Goal: Transaction & Acquisition: Purchase product/service

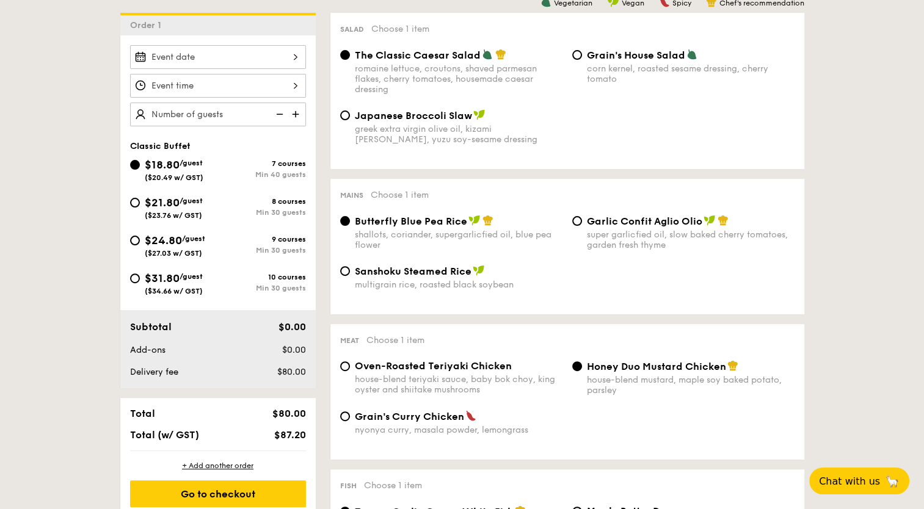
scroll to position [330, 0]
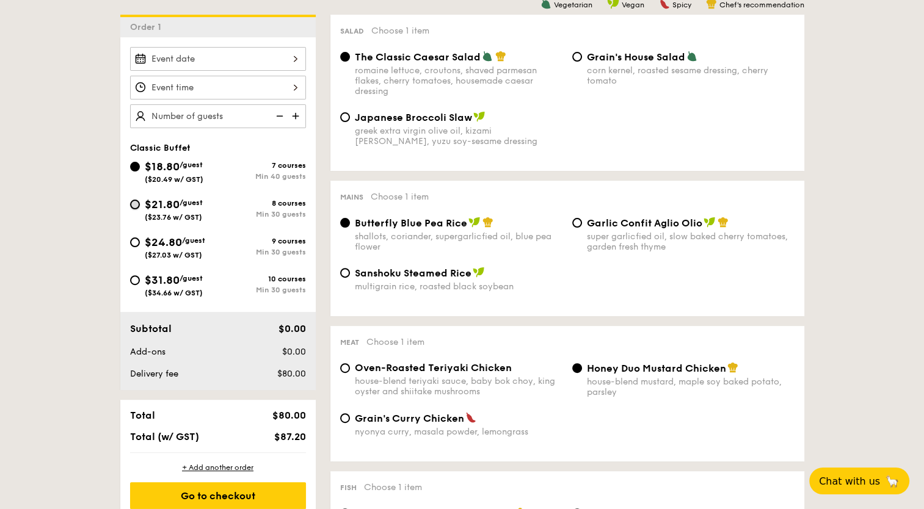
click at [135, 202] on input "$21.80 /guest ($23.76 w/ GST) 8 courses Min 30 guests" at bounding box center [135, 205] width 10 height 10
radio input "true"
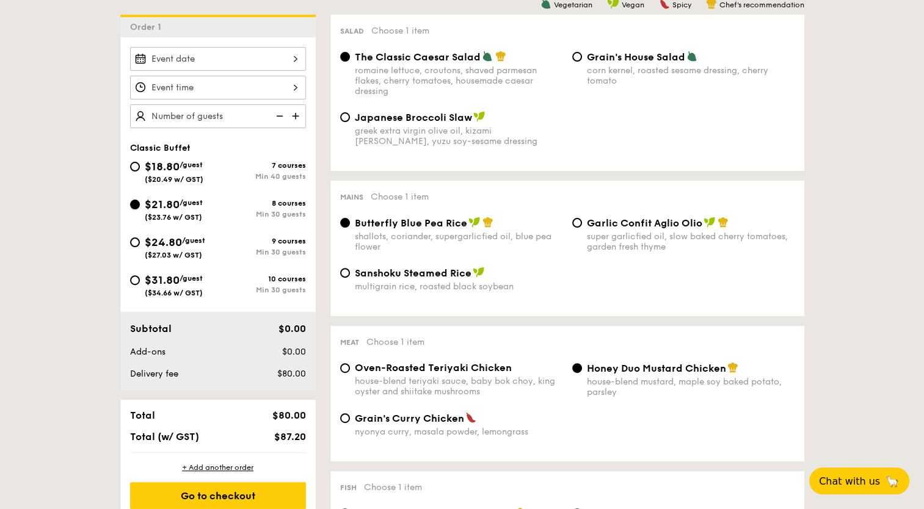
radio input "true"
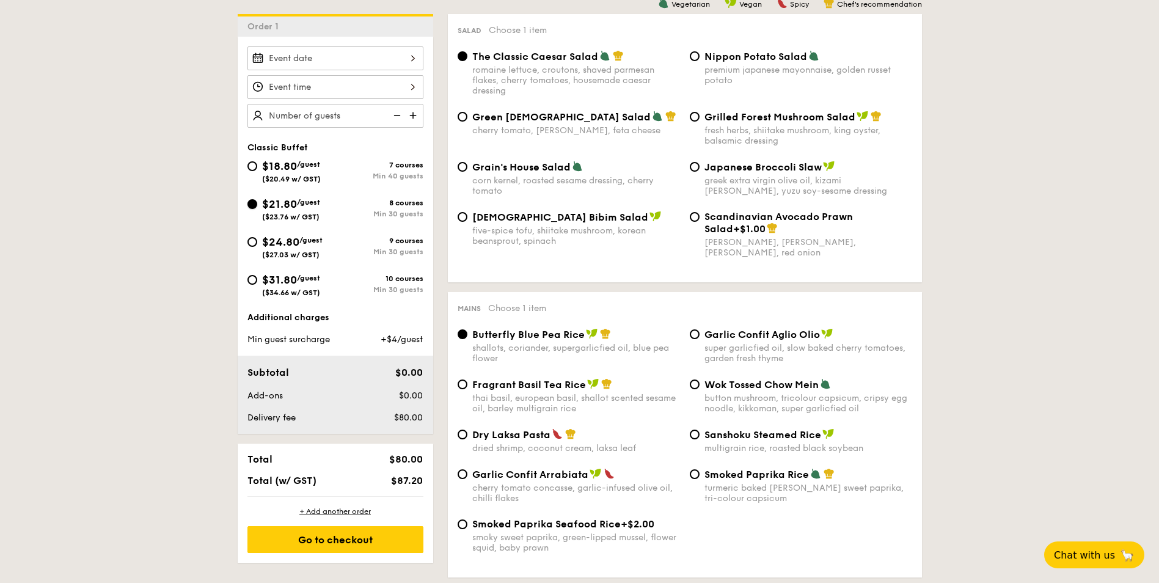
scroll to position [208, 0]
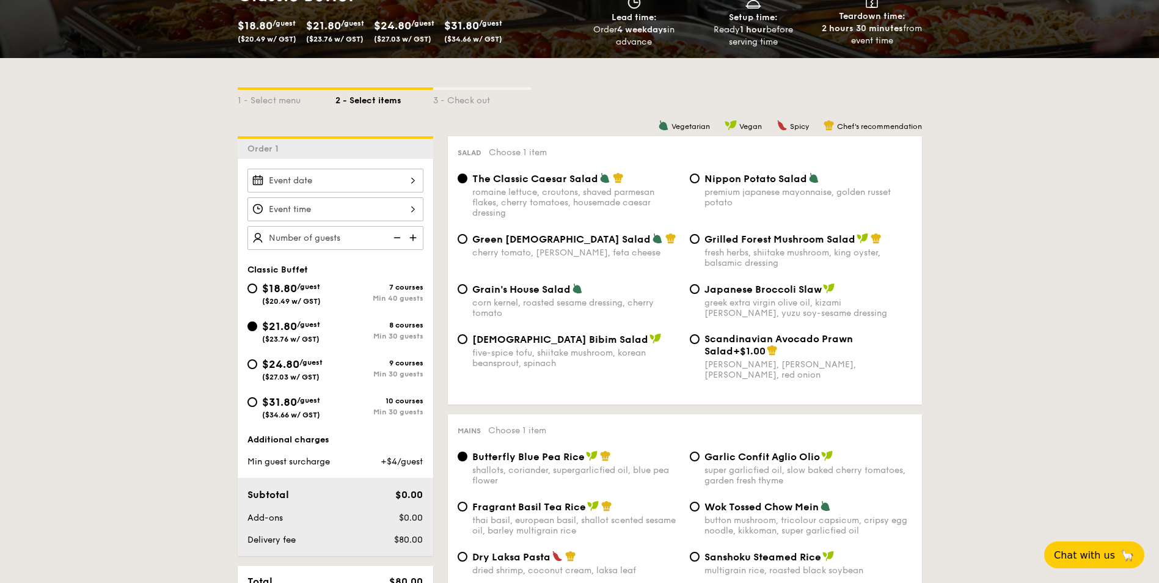
click at [410, 239] on img at bounding box center [414, 237] width 18 height 23
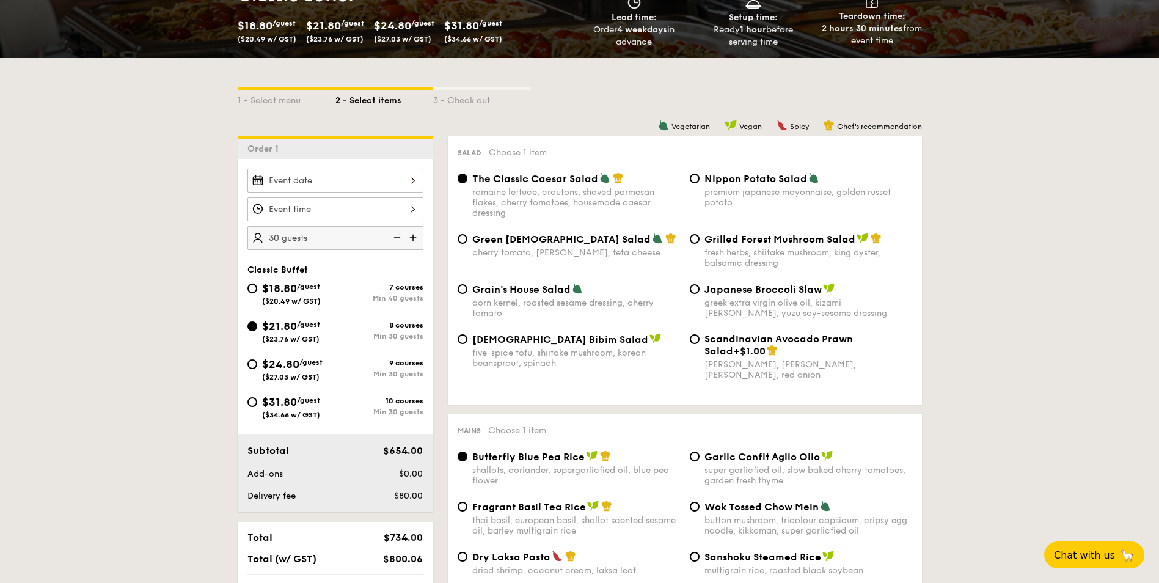
click at [410, 239] on img at bounding box center [414, 237] width 18 height 23
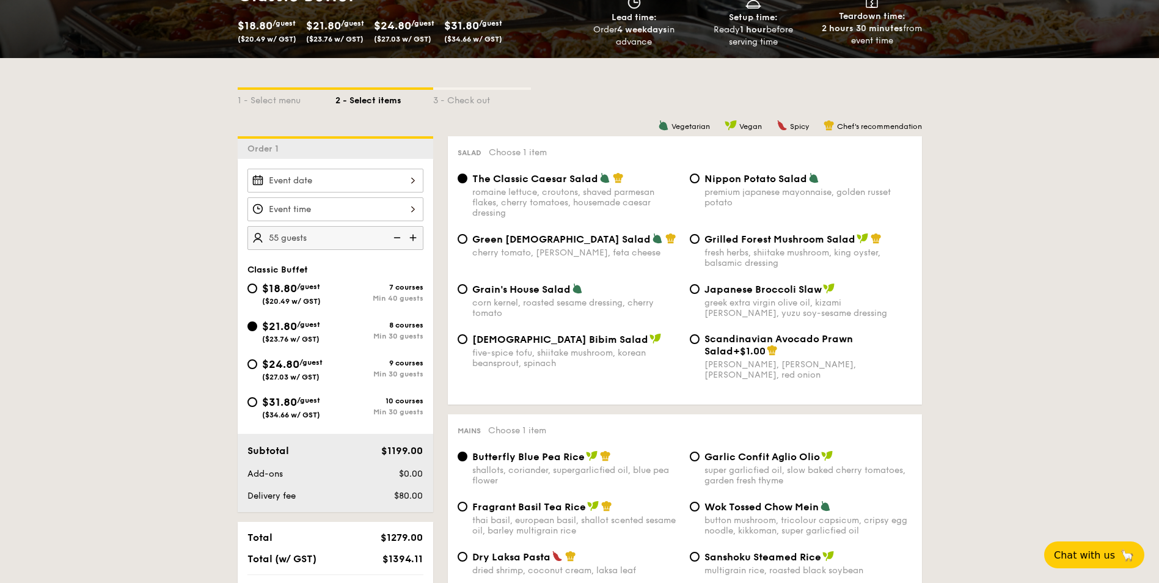
click at [410, 239] on img at bounding box center [414, 237] width 18 height 23
click at [398, 240] on img at bounding box center [396, 237] width 18 height 23
type input "65 guests"
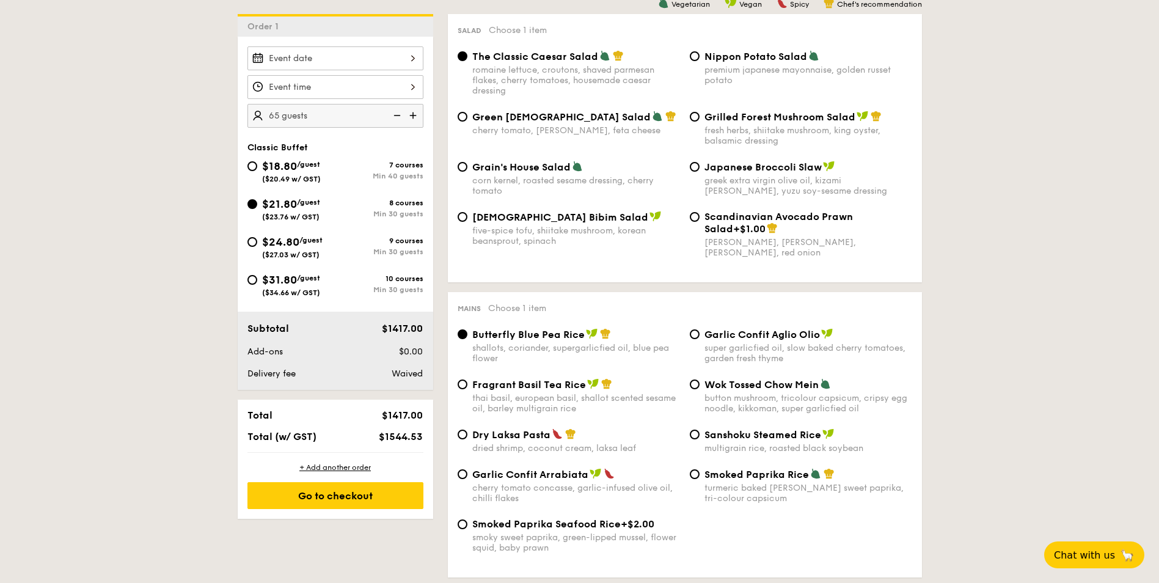
scroll to position [269, 0]
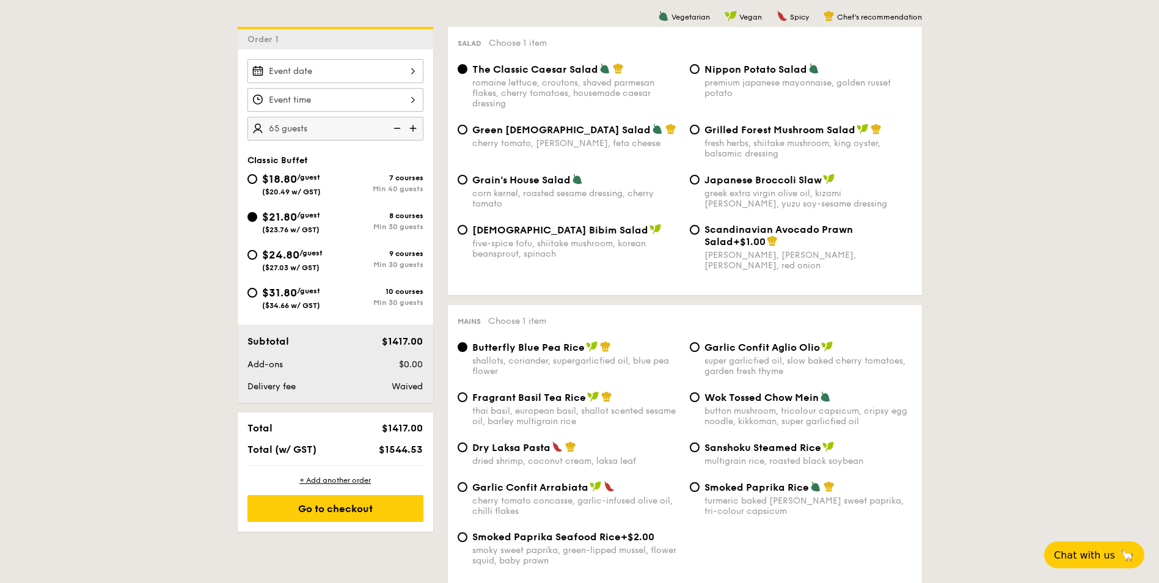
scroll to position [321, 0]
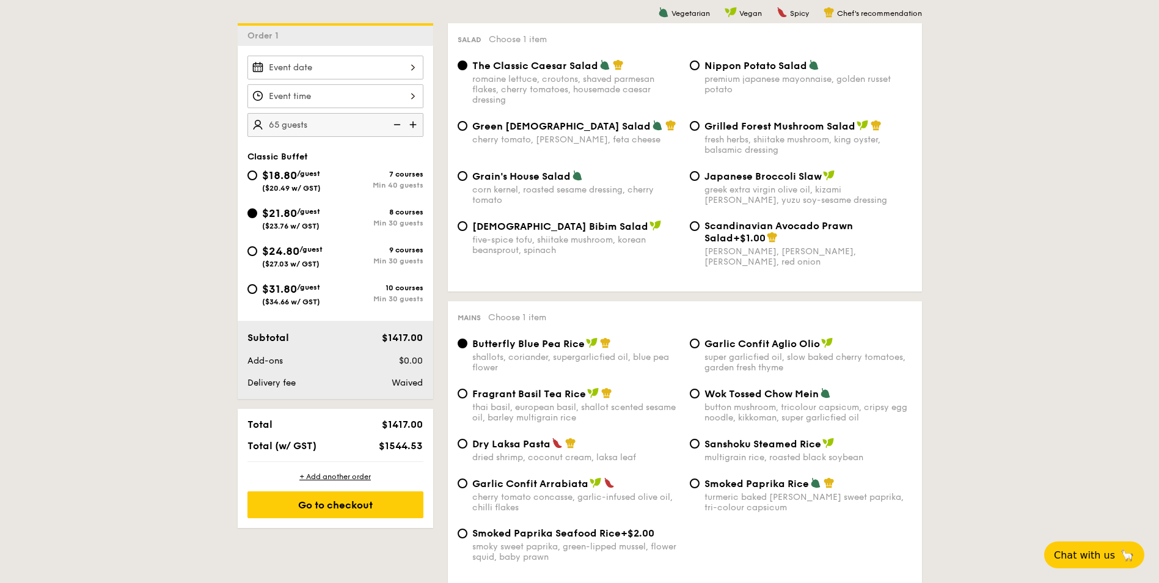
drag, startPoint x: 426, startPoint y: 443, endPoint x: 388, endPoint y: 448, distance: 38.2
click at [388, 448] on div "$1544.53" at bounding box center [391, 446] width 75 height 12
copy span "1544.53"
